Goal: Information Seeking & Learning: Check status

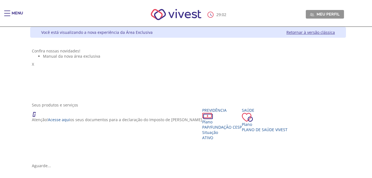
click at [7, 13] on span "Main header" at bounding box center [7, 13] width 6 height 1
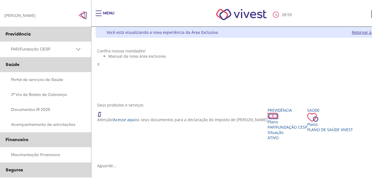
click at [33, 53] on span "PAP/Fundação CESP" at bounding box center [43, 49] width 64 height 7
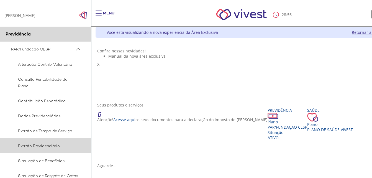
click at [44, 146] on span "Extrato Previdenciário" at bounding box center [44, 145] width 67 height 7
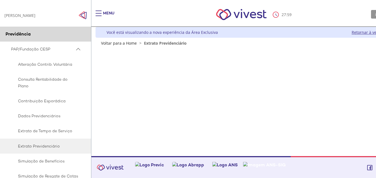
click at [46, 50] on span "PAP/Fundação CESP" at bounding box center [43, 49] width 64 height 7
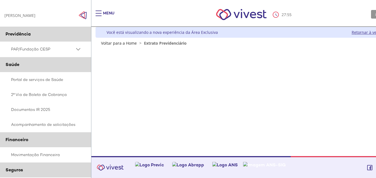
click at [14, 37] on span "Previdência" at bounding box center [18, 34] width 25 height 6
click at [19, 46] on link "PAP/Fundação CESP" at bounding box center [45, 49] width 91 height 15
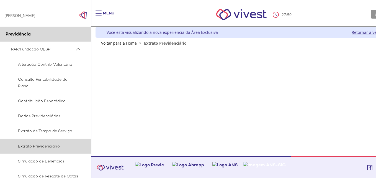
click at [43, 153] on link "Extrato Previdenciário" at bounding box center [45, 145] width 91 height 15
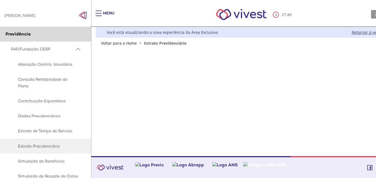
click at [158, 42] on span "Extrato Previdenciário" at bounding box center [165, 42] width 43 height 5
click at [140, 43] on span ">" at bounding box center [140, 42] width 5 height 5
